Goal: Book appointment/travel/reservation

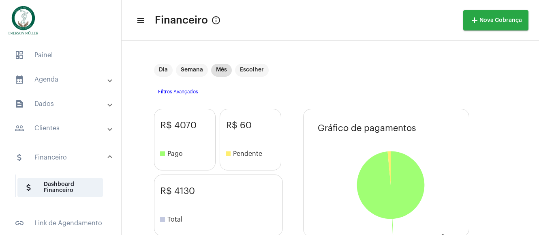
scroll to position [27, 0]
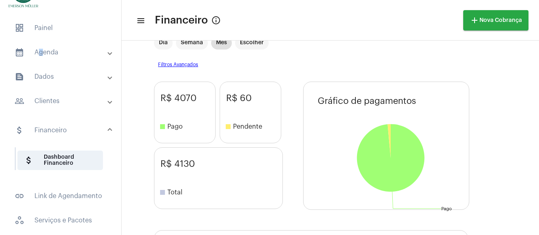
click at [39, 49] on mat-panel-title "calendar_month_outlined Agenda" at bounding box center [62, 52] width 94 height 10
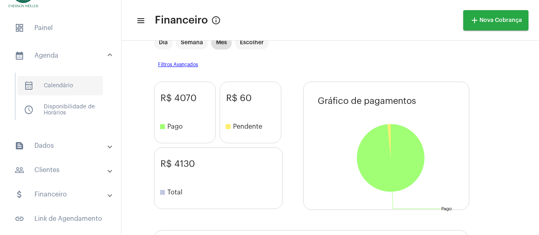
click at [49, 86] on span "calendar_month_outlined Calendário" at bounding box center [60, 85] width 86 height 19
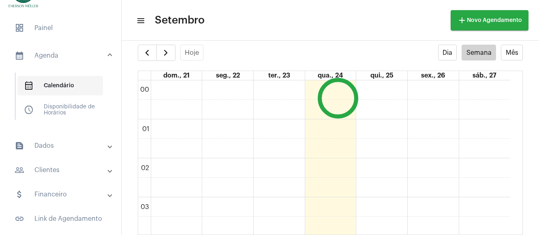
scroll to position [234, 0]
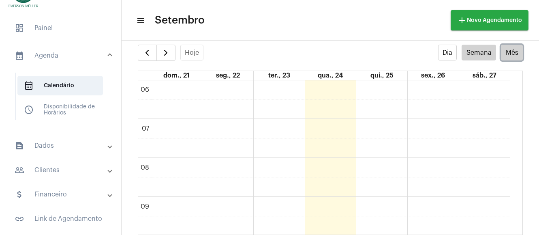
click at [503, 48] on button "Mês" at bounding box center [512, 53] width 22 height 16
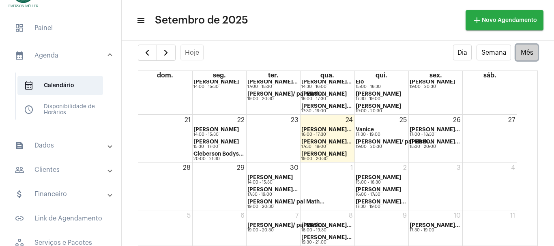
scroll to position [158, 0]
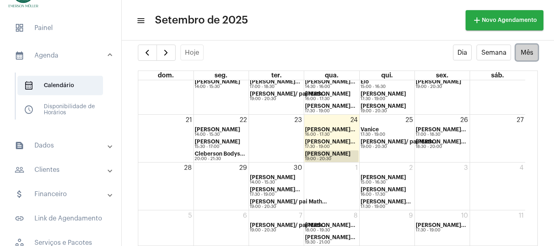
click at [329, 156] on strong "[PERSON_NAME]" at bounding box center [327, 153] width 45 height 5
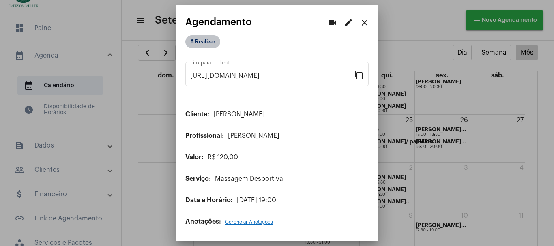
click at [195, 41] on mat-chip "A Realizar" at bounding box center [202, 41] width 35 height 13
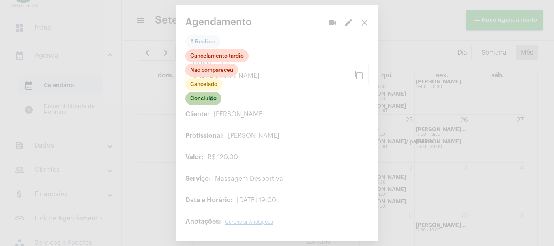
click at [212, 101] on mat-chip "Concluído" at bounding box center [203, 98] width 36 height 13
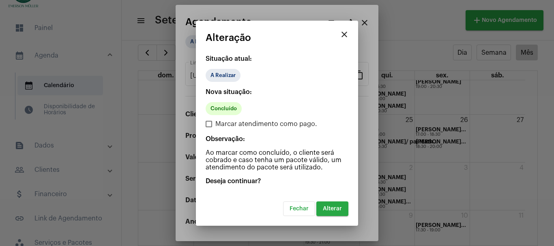
click at [336, 207] on span "Alterar" at bounding box center [332, 209] width 19 height 6
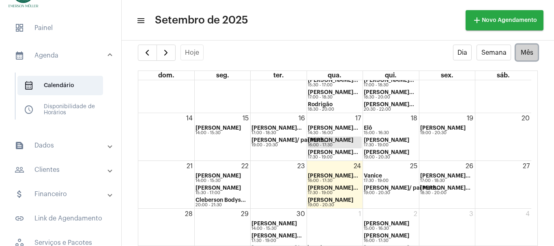
scroll to position [158, 0]
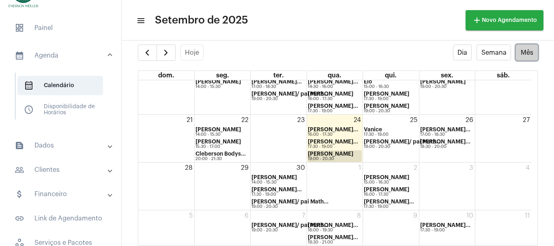
click at [321, 154] on strong "[PERSON_NAME]" at bounding box center [330, 153] width 45 height 5
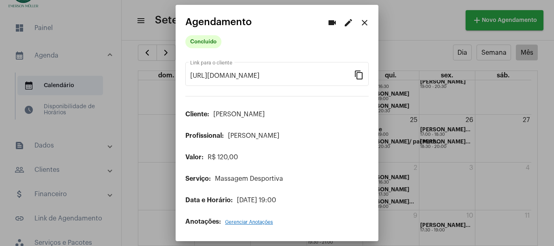
click at [76, 156] on div at bounding box center [277, 123] width 554 height 246
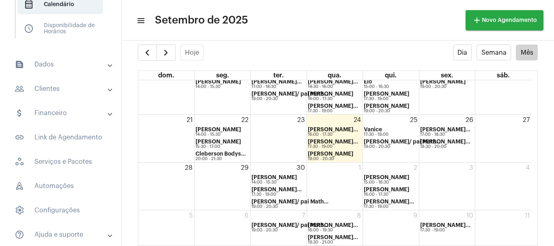
click at [53, 112] on mat-panel-title "attach_money Financeiro" at bounding box center [62, 113] width 94 height 10
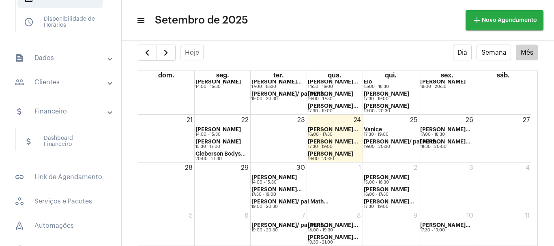
scroll to position [94, 0]
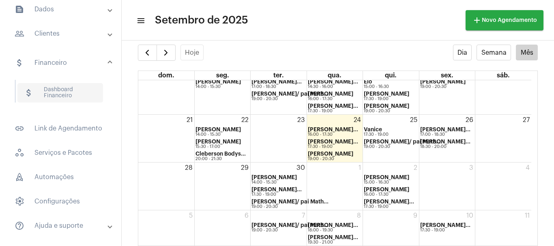
click at [46, 94] on span "attach_money Dashboard Financeiro" at bounding box center [60, 92] width 86 height 19
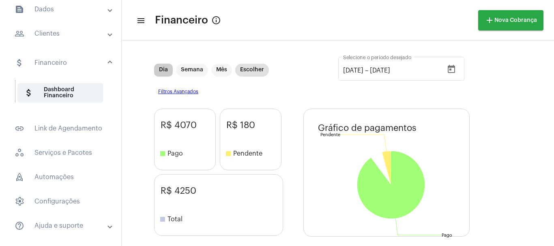
click at [163, 72] on mat-chip "Dia" at bounding box center [163, 70] width 19 height 13
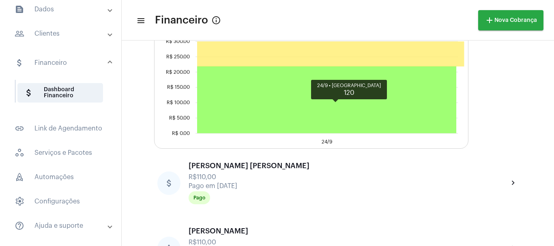
scroll to position [338, 0]
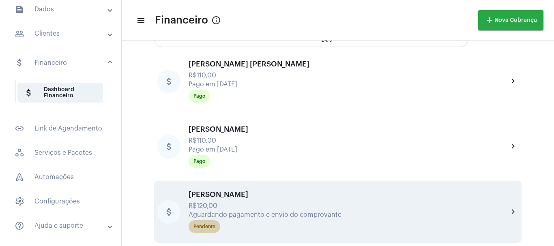
click at [209, 227] on div "Pendente" at bounding box center [204, 226] width 22 height 5
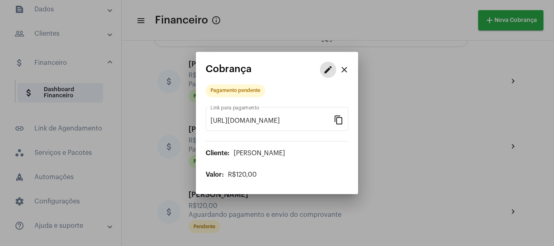
click at [323, 71] on mat-icon "edit" at bounding box center [328, 70] width 10 height 10
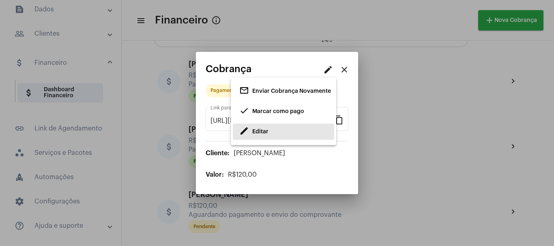
click at [259, 133] on span "Editar" at bounding box center [260, 132] width 16 height 6
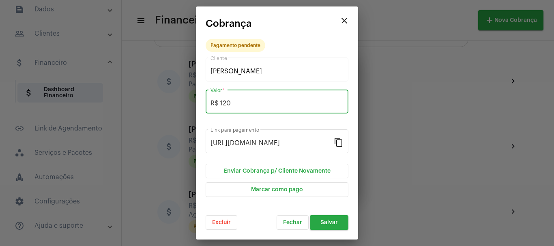
click at [244, 104] on input "R$ 120" at bounding box center [276, 103] width 133 height 7
type input "R$ 110"
click at [334, 222] on span "Salvar" at bounding box center [328, 223] width 17 height 6
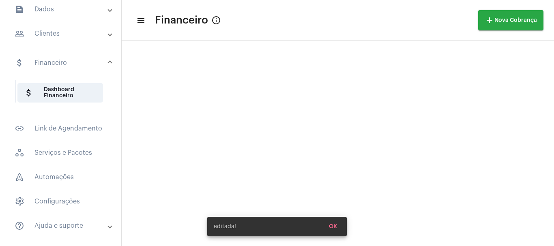
scroll to position [338, 0]
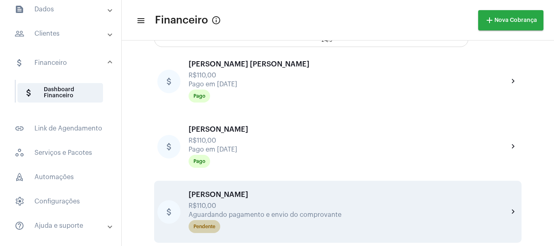
click at [205, 224] on div "Pendente" at bounding box center [204, 226] width 22 height 5
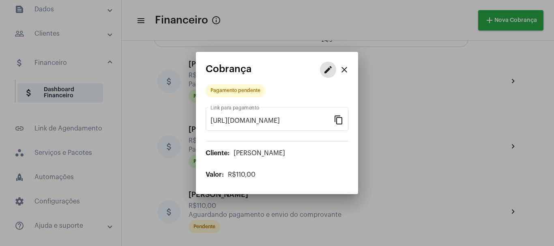
click at [325, 72] on mat-icon "edit" at bounding box center [328, 70] width 10 height 10
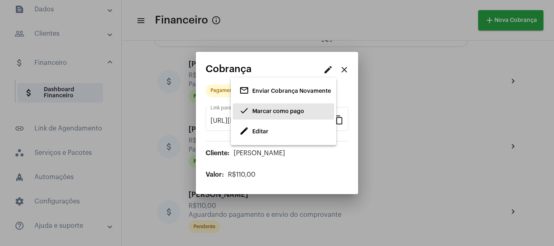
click at [274, 111] on span "Marcar como pago" at bounding box center [278, 112] width 52 height 6
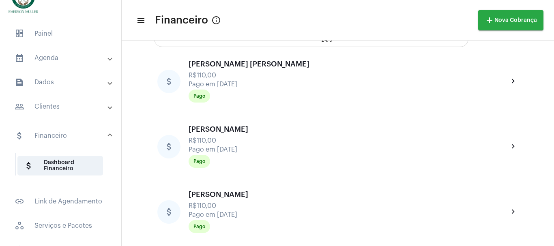
scroll to position [13, 0]
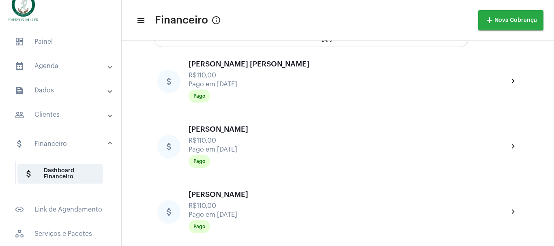
click at [47, 60] on mat-expansion-panel-header "calendar_month_outlined Agenda" at bounding box center [63, 65] width 116 height 19
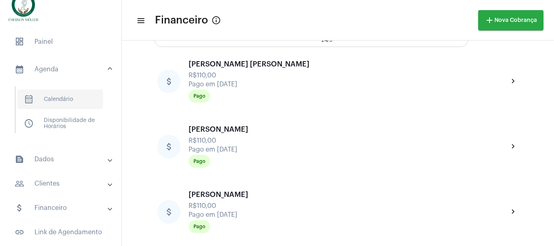
click at [62, 96] on span "calendar_month_outlined Calendário" at bounding box center [60, 99] width 86 height 19
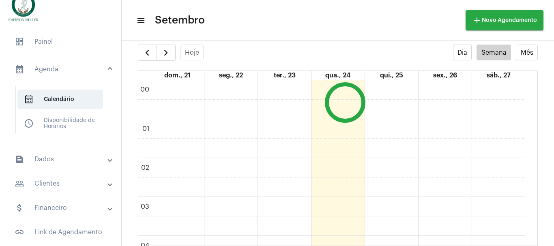
scroll to position [234, 0]
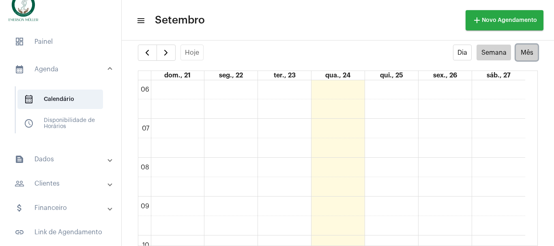
click at [516, 52] on button "Mês" at bounding box center [527, 53] width 22 height 16
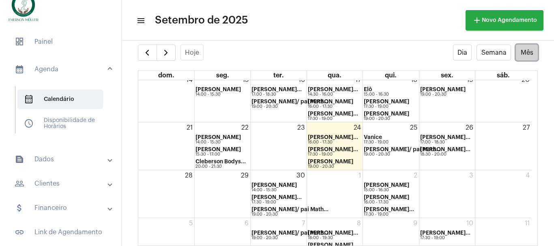
scroll to position [158, 0]
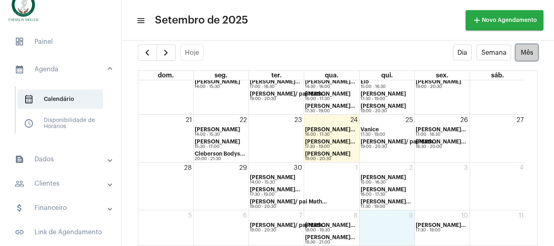
click at [383, 225] on div "9" at bounding box center [386, 227] width 55 height 35
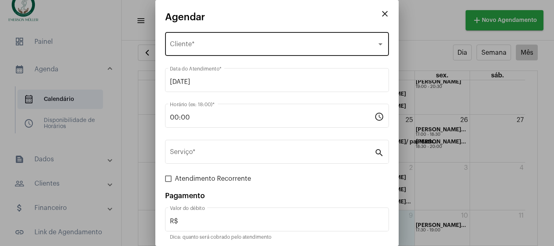
click at [184, 39] on div "Selecione o Cliente Cliente *" at bounding box center [277, 43] width 214 height 26
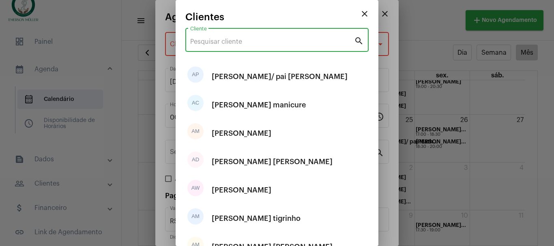
click at [208, 40] on input "Cliente" at bounding box center [272, 41] width 164 height 7
click at [242, 43] on input "Cliente" at bounding box center [272, 41] width 164 height 7
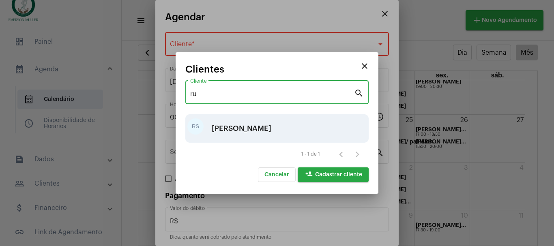
type input "ru"
click at [246, 123] on div "[PERSON_NAME]" at bounding box center [242, 128] width 60 height 24
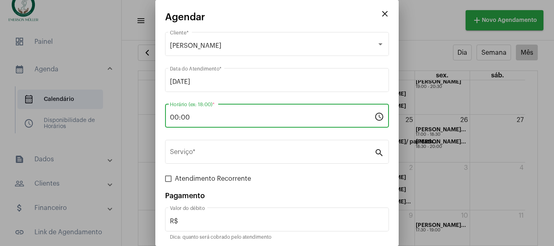
click at [179, 123] on div "00:00 Horário (ex: 18:00) *" at bounding box center [272, 115] width 204 height 26
click at [201, 114] on input "00:00" at bounding box center [272, 117] width 204 height 7
drag, startPoint x: 201, startPoint y: 114, endPoint x: 187, endPoint y: 120, distance: 15.1
click at [187, 120] on input "00:00" at bounding box center [272, 117] width 204 height 7
drag, startPoint x: 195, startPoint y: 115, endPoint x: 169, endPoint y: 122, distance: 26.7
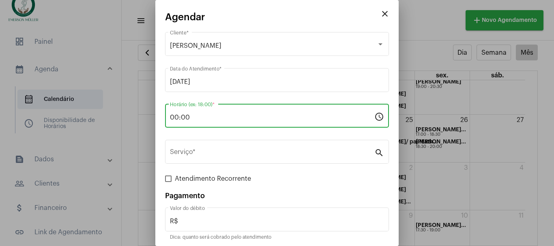
click at [170, 122] on div "00:00 Horário (ex: 18:00) *" at bounding box center [272, 115] width 204 height 26
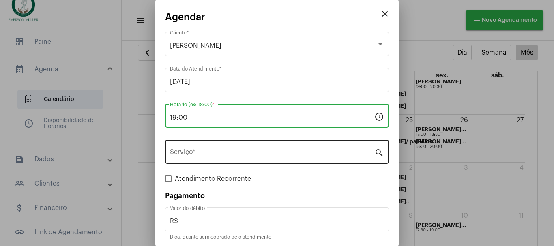
type input "19:00"
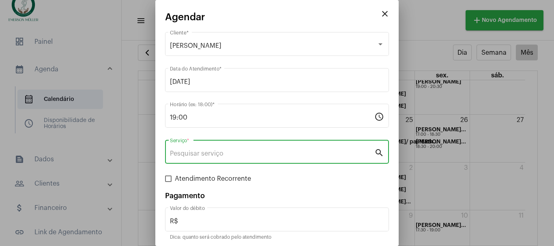
click at [190, 150] on input "Serviço *" at bounding box center [272, 153] width 204 height 7
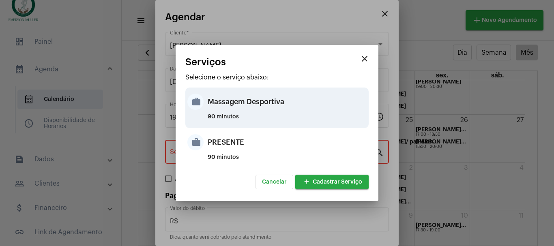
click at [227, 112] on div "Massagem Desportiva" at bounding box center [286, 102] width 159 height 24
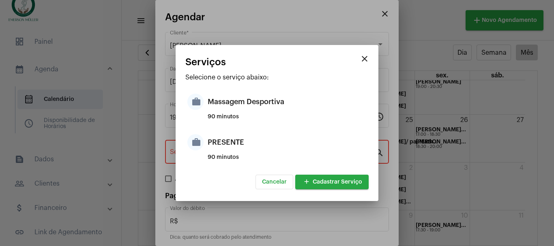
type input "Massagem Desportiva"
type input "R$ 120"
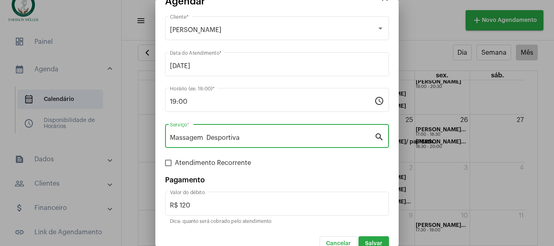
scroll to position [30, 0]
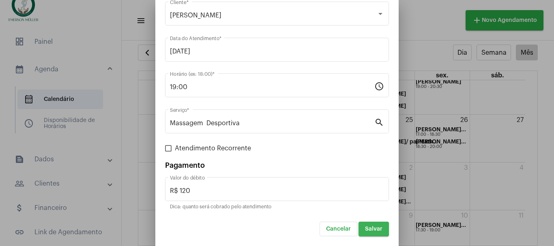
click at [373, 229] on span "Salvar" at bounding box center [373, 229] width 17 height 6
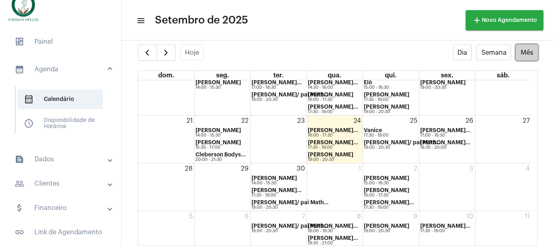
scroll to position [158, 0]
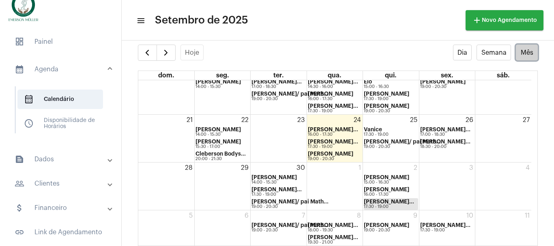
click at [367, 209] on div "2 [PERSON_NAME] 15:00 - 16:30 [PERSON_NAME] 16:00 - 17:30 [PERSON_NAME]... 17:3…" at bounding box center [391, 186] width 56 height 47
